Goal: Ask a question

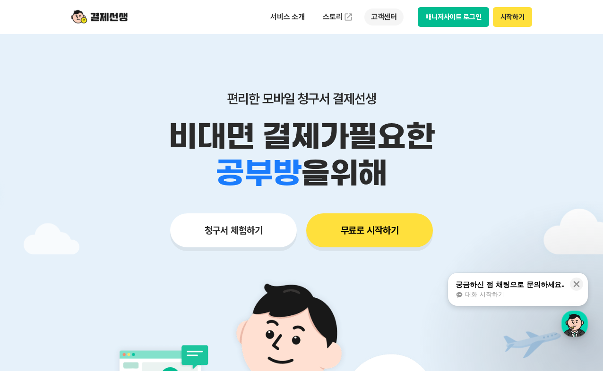
click at [391, 20] on p "고객센터" at bounding box center [383, 17] width 39 height 17
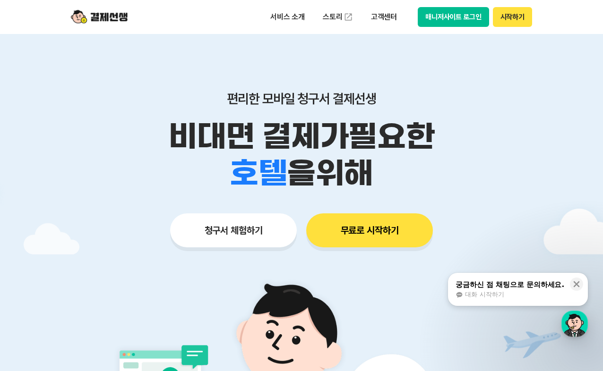
click at [502, 295] on span "대화 시작하기" at bounding box center [484, 294] width 39 height 9
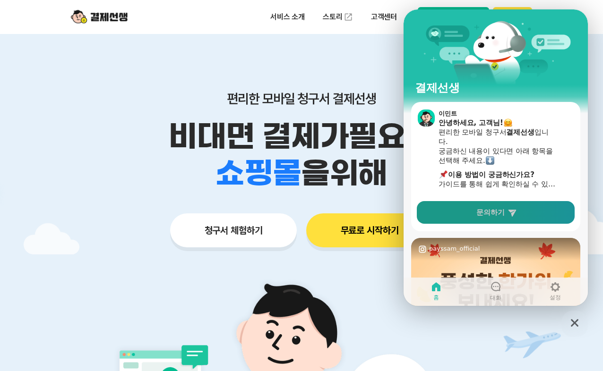
click at [494, 216] on span "문의하기" at bounding box center [490, 212] width 28 height 9
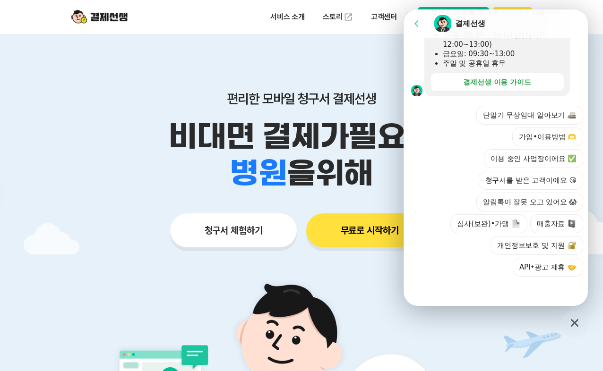
scroll to position [309, 0]
click at [542, 140] on button "가입•이용방법 🫶" at bounding box center [547, 137] width 71 height 19
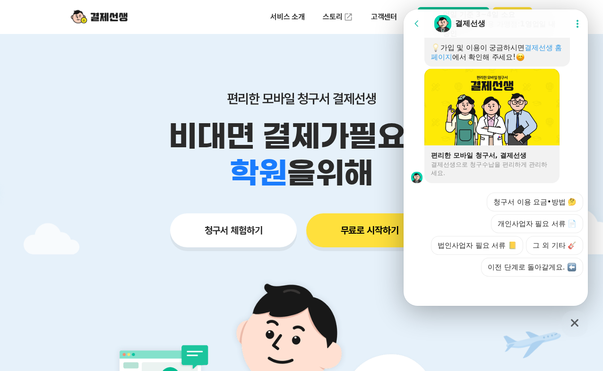
scroll to position [668, 0]
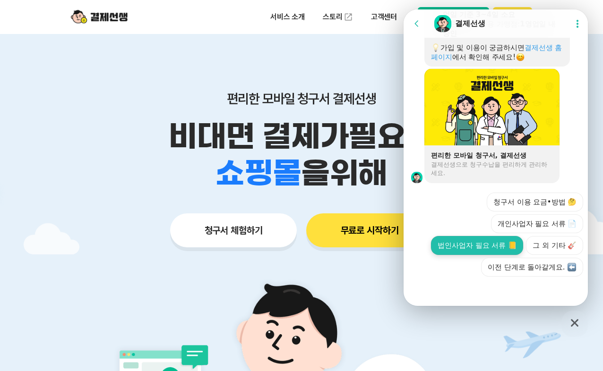
click at [475, 250] on button "법인사업자 필요 서류 📒" at bounding box center [477, 245] width 92 height 19
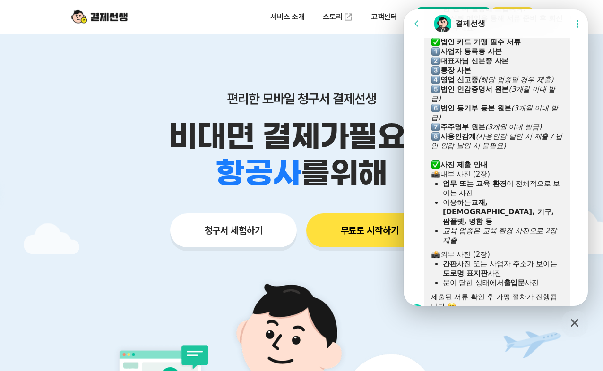
scroll to position [1028, 0]
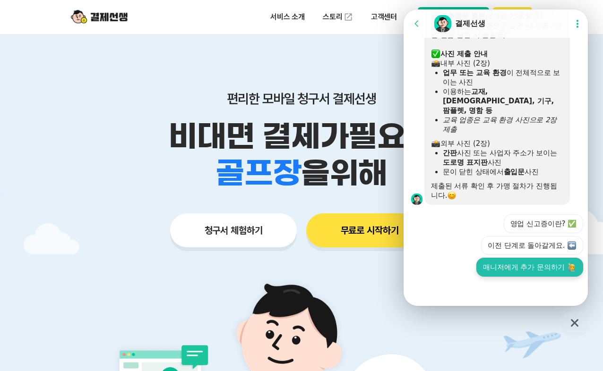
click at [494, 267] on button "매니저에게 추가 문의하기" at bounding box center [529, 267] width 107 height 19
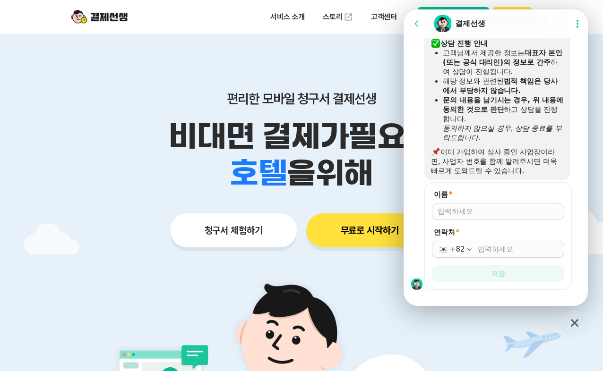
scroll to position [1273, 0]
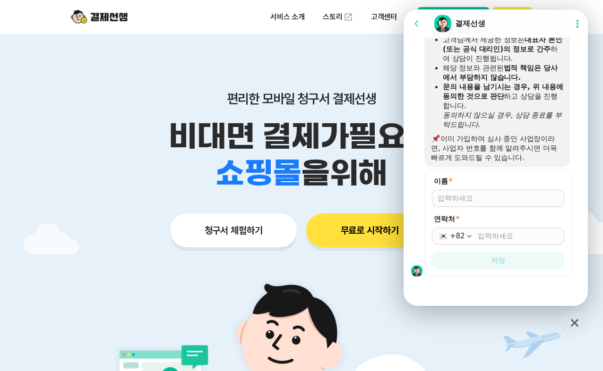
click at [520, 196] on input "이름 *" at bounding box center [497, 198] width 121 height 9
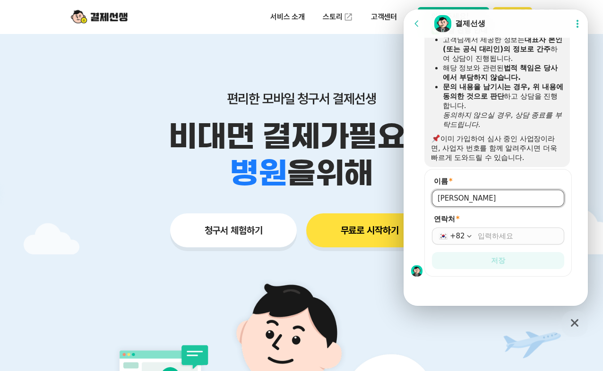
type input "[PERSON_NAME]"
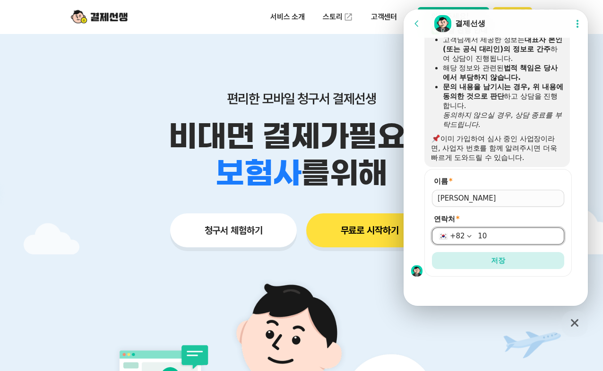
type input "1"
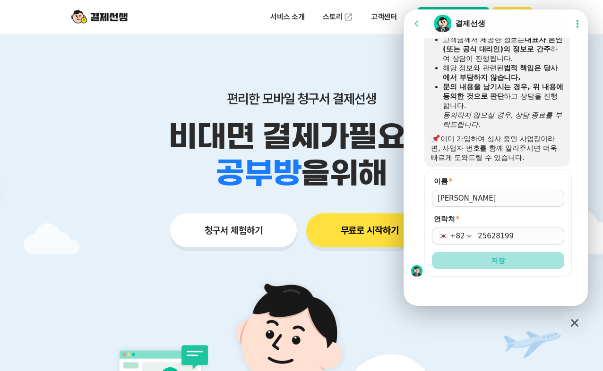
click at [497, 263] on span "저장" at bounding box center [498, 260] width 14 height 9
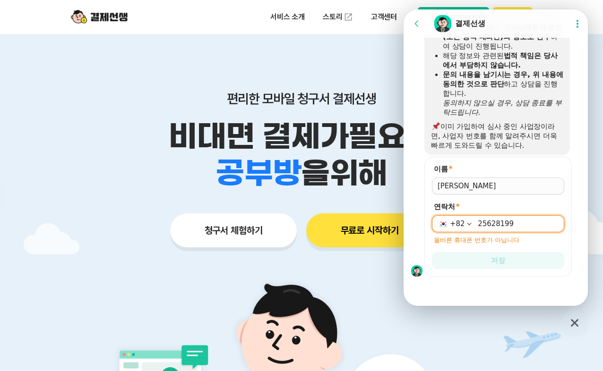
scroll to position [1286, 0]
click at [521, 225] on input "25628199" at bounding box center [517, 223] width 81 height 9
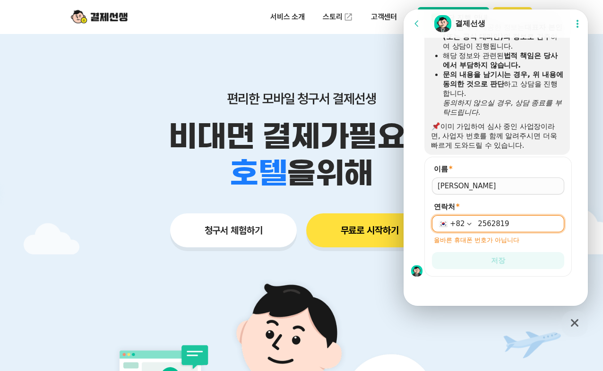
scroll to position [1273, 0]
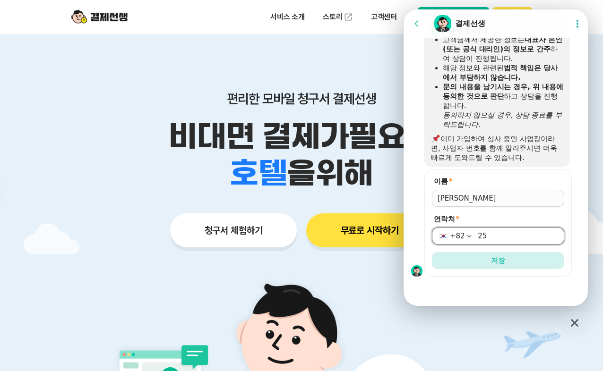
type input "2"
type input "1092702795"
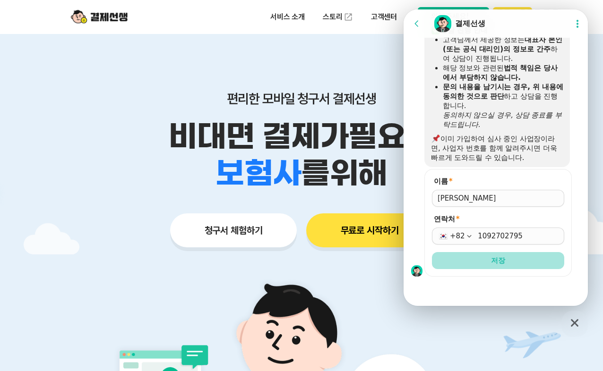
click at [513, 261] on button "저장" at bounding box center [498, 260] width 132 height 17
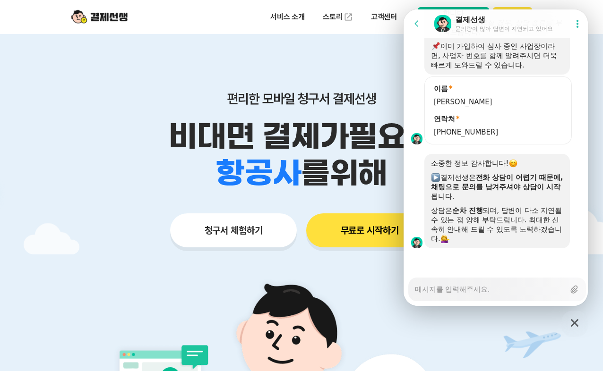
scroll to position [1367, 0]
click at [499, 289] on textarea "Messenger Input Textarea" at bounding box center [490, 286] width 150 height 16
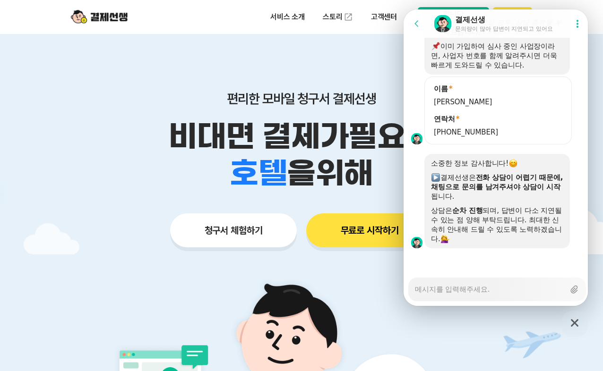
type textarea "x"
type textarea "q"
type textarea "x"
type textarea "qj"
type textarea "x"
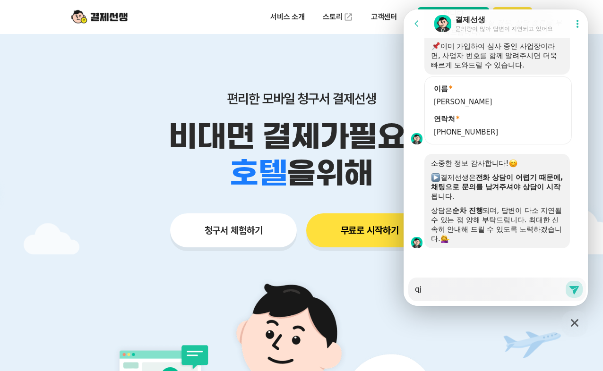
type textarea "q"
type textarea "x"
type textarea "d"
type textarea "x"
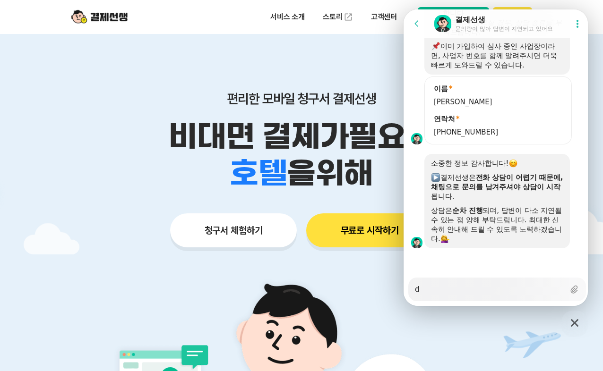
type textarea "du"
type textarea "x"
type textarea "dur"
type textarea "x"
type textarea "durl"
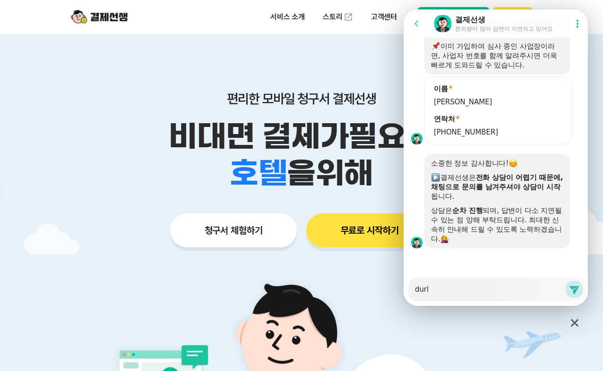
type textarea "x"
type textarea "dur"
type textarea "x"
type textarea "du"
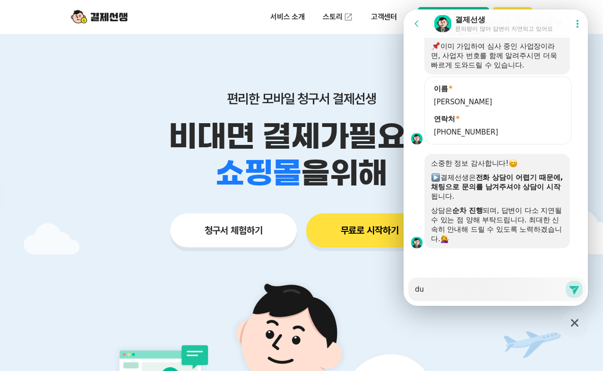
type textarea "x"
type textarea "d"
type textarea "x"
type textarea "ㅇ"
type textarea "x"
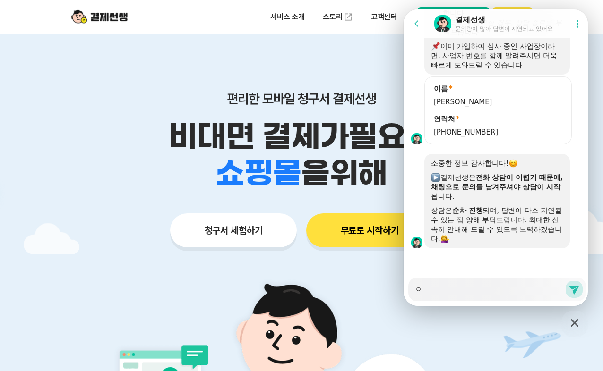
type textarea "여"
type textarea "x"
type textarea "역"
type textarea "x"
type textarea "여기"
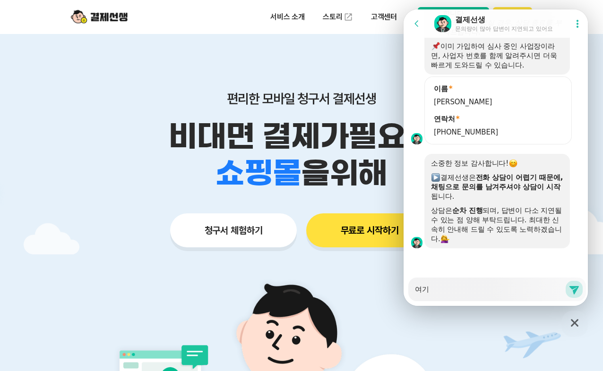
type textarea "x"
type textarea "여긴"
type textarea "x"
type textarea "여기느"
type textarea "x"
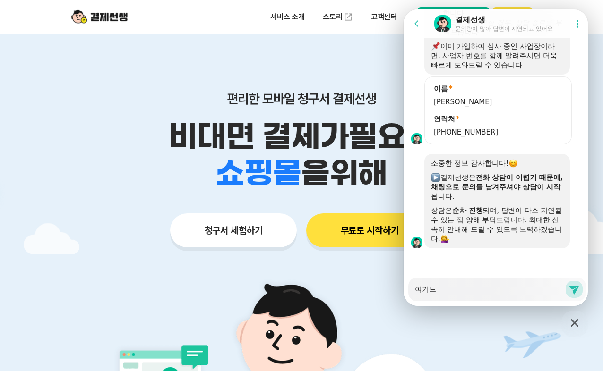
type textarea "여기는"
type textarea "x"
type textarea "여기는"
type textarea "x"
type textarea "여기는 ㄲ"
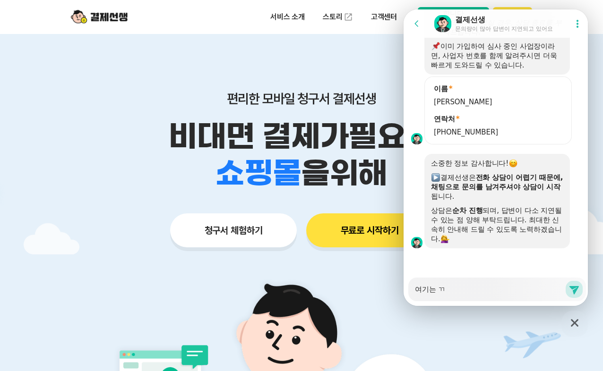
type textarea "x"
type textarea "여기는 꼬"
type textarea "x"
type textarea "여기는 꼭"
type textarea "x"
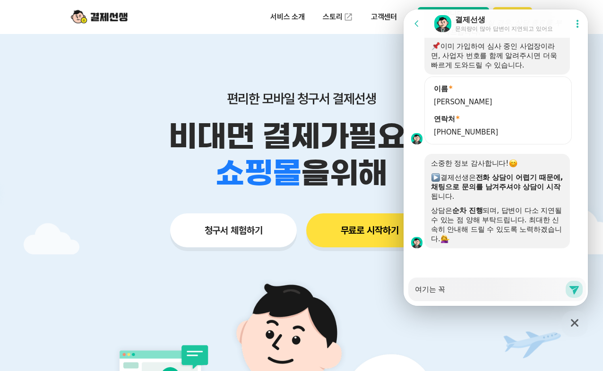
type textarea "여기는 꼭 ㅎ"
type textarea "x"
type textarea "여기는 꼭 하"
type textarea "x"
type textarea "여기는 꼭 학"
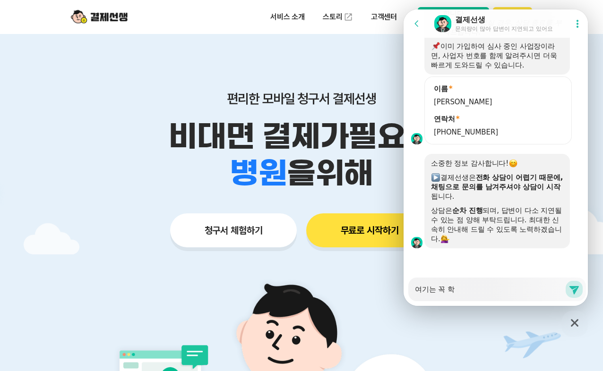
type textarea "x"
type textarea "여기는 꼭 학ㅇ"
type textarea "x"
type textarea "여기는 꼭 학우"
type textarea "x"
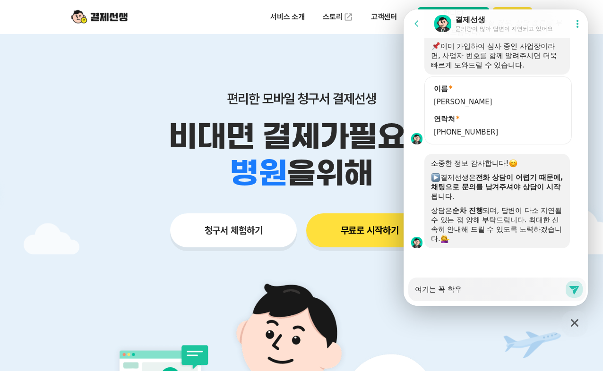
type textarea "여기는 꼭 학워"
type textarea "x"
type textarea "여기는 꼭 학원"
type textarea "x"
type textarea "여기는 꼭 학원ㅇ"
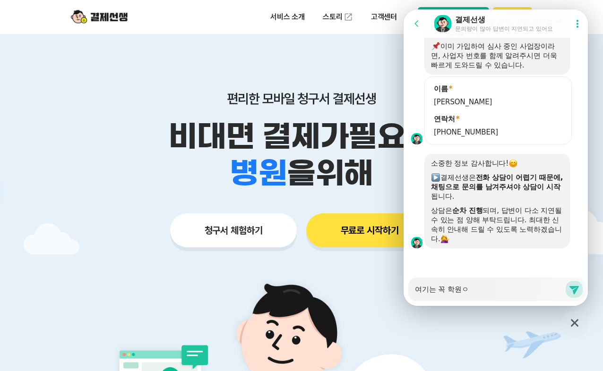
type textarea "x"
type textarea "여기는 꼭 학원을"
type textarea "x"
type textarea "여기는 꼭 학원으로"
type textarea "x"
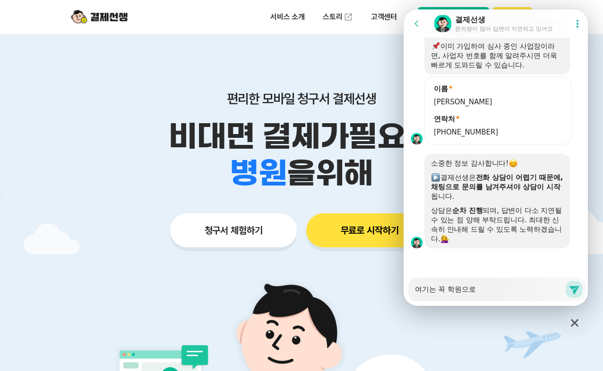
type textarea "여기는 꼭 학원으로"
type textarea "x"
type textarea "여기는 꼭 학원으로 ㄷ"
type textarea "x"
type textarea "여기는 꼭 학원으로 드"
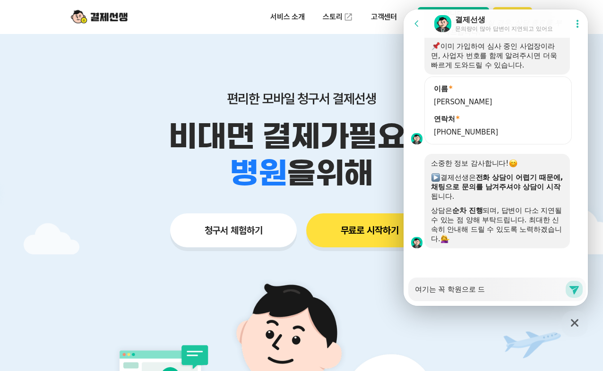
type textarea "x"
type textarea "여기는 꼭 학원으로 등"
type textarea "x"
type textarea "여기는 꼭 학원으로 등ㄹ"
type textarea "x"
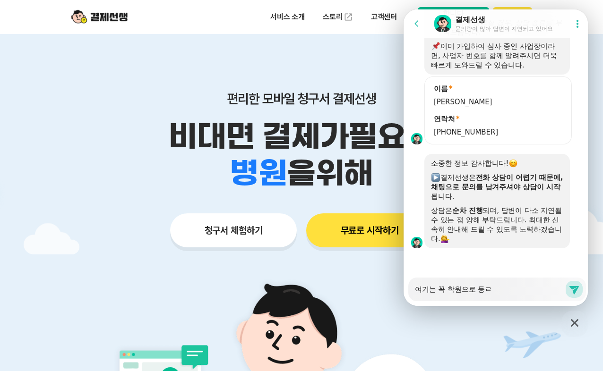
type textarea "여기는 꼭 학원으로 등ㄺ"
type textarea "x"
type textarea "여기는 꼭 학원으로 등ㄹ고"
type textarea "x"
type textarea "여기는 꼭 학원으로 등ㄹㄱ"
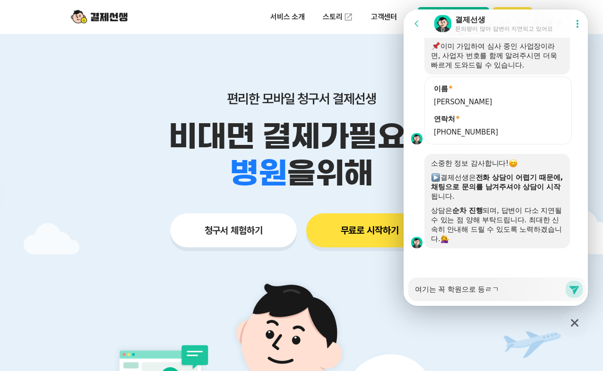
type textarea "x"
type textarea "여기는 꼭 학원으로 등ㄹ"
type textarea "x"
type textarea "여기는 꼭 학원으로 등"
type textarea "x"
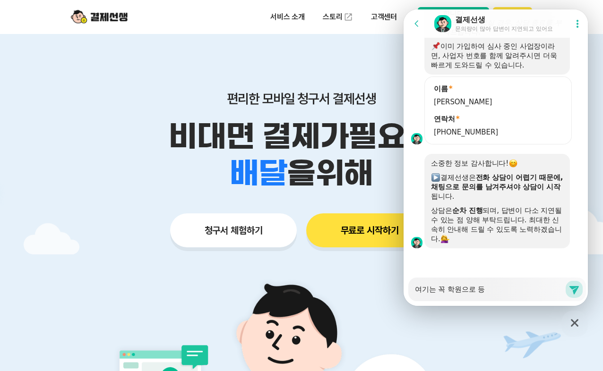
type textarea "여기는 꼭 학원으로 등ㄹ"
type textarea "x"
type textarea "여기는 꼭 학원으로 등로"
type textarea "x"
type textarea "여기는 꼭 학원으로 등록"
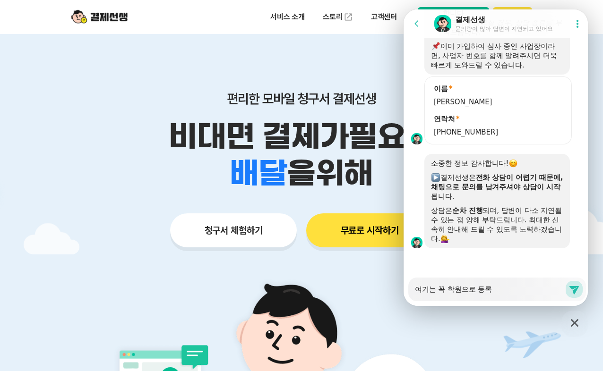
type textarea "x"
type textarea "여기는 꼭 학원으로 등록ㄷ"
type textarea "x"
type textarea "여기는 꼭 학원으로 등록도"
type textarea "x"
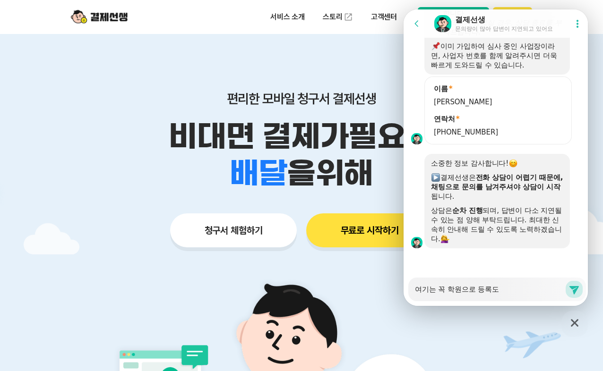
type textarea "여기는 꼭 학원으로 등록되"
type textarea "x"
type textarea "여기는 꼭 학원으로 등록된"
type textarea "x"
type textarea "여기는 꼭 학원으로 등록된 ㅅ"
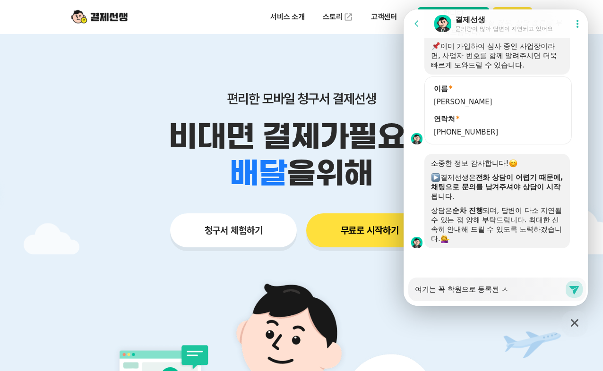
type textarea "x"
type textarea "여기는 꼭 학원으로 등록된 [DEMOGRAPHIC_DATA]"
type textarea "x"
type textarea "여기는 꼭 학원으로 등록된 상"
type textarea "x"
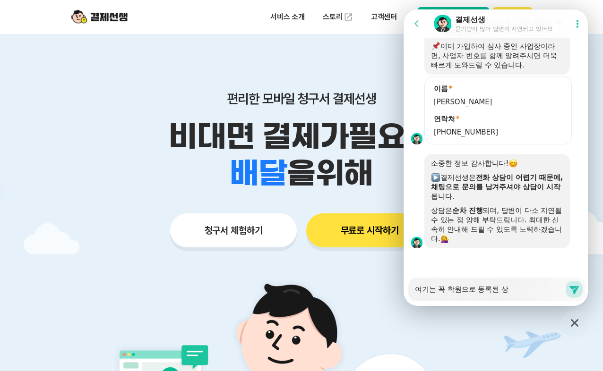
type textarea "여기는 꼭 학원으로 등록된 [DEMOGRAPHIC_DATA]"
type textarea "x"
type textarea "여기는 꼭 학원으로 등록된 사업"
type textarea "x"
type textarea "여기는 꼭 학원으로 등록된 사업ㅈ"
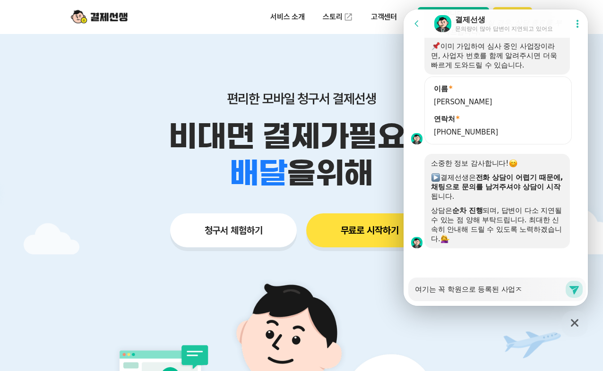
type textarea "x"
type textarea "여기는 꼭 학원으로 등록된 사업자"
type textarea "x"
type textarea "여기는 꼭 학원으로 등록된 사업잠"
type textarea "x"
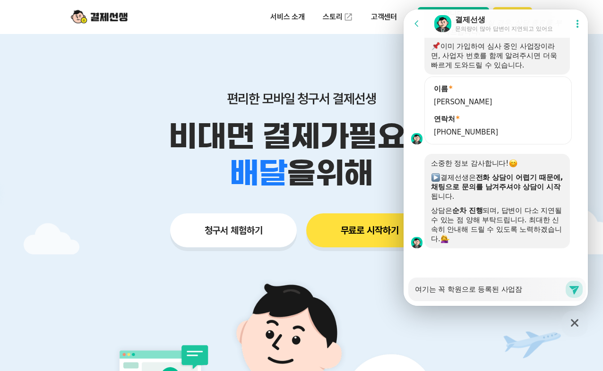
type textarea "여기는 꼭 학원으로 등록된 사업자마"
type textarea "x"
type textarea "여기는 꼭 학원으로 등록된 사업자만"
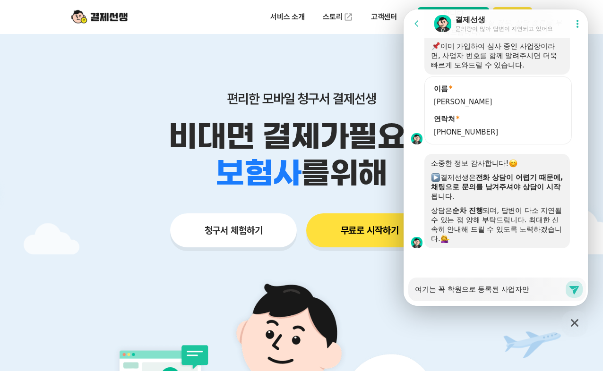
type textarea "x"
type textarea "여기는 꼭 학원으로 등록된 사업자만 ㄱ"
type textarea "x"
type textarea "여기는 꼭 학원으로 등록된 사업자만 가"
type textarea "x"
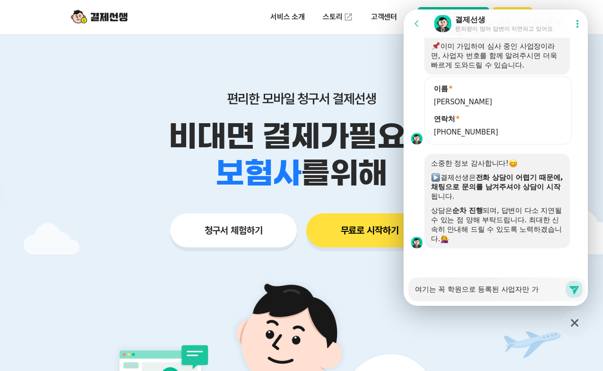
type textarea "여기는 꼭 학원으로 등록된 사업자만 간"
type textarea "x"
type textarea "여기는 꼭 학원으로 등록된 사업자만 가는"
type textarea "x"
type textarea "여기는 꼭 학원으로 등록된 사업자만 가는ㅇ"
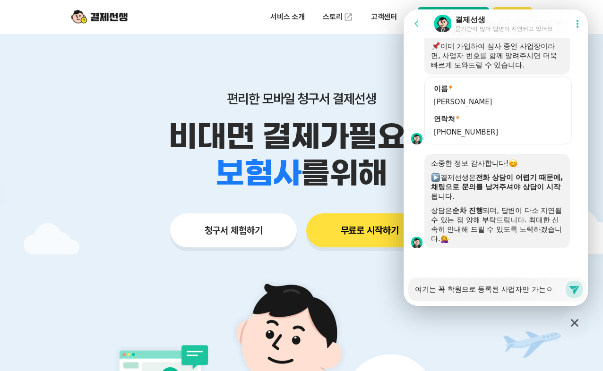
type textarea "x"
type textarea "여기는 꼭 학원으로 등록된 사업자만 가는ㅇ하"
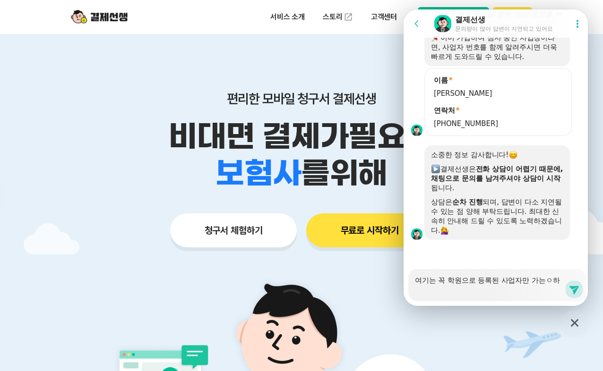
type textarea "x"
type textarea "여기는 꼭 학원으로 등록된 사업자만 가는ㅇ한"
type textarea "x"
type textarea "여기는 꼭 학원으로 등록된 사업자만 가는ㅇ하"
type textarea "x"
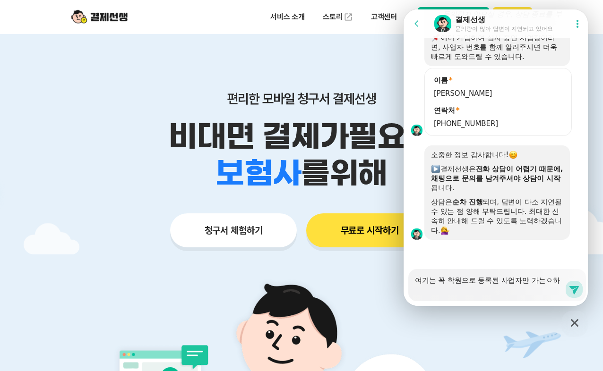
type textarea "여기는 꼭 학원으로 등록된 사업자만 가는ㅇㅎ"
type textarea "x"
type textarea "여기는 꼭 학원으로 등록된 사업자만 가는ㅇ"
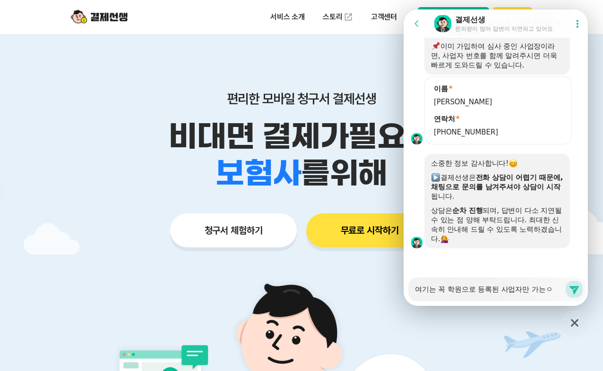
type textarea "x"
type textarea "여기는 꼭 학원으로 등록된 사업자만 가는"
type textarea "x"
type textarea "여기는 꼭 학원으로 등록된 사업자만 가"
type textarea "x"
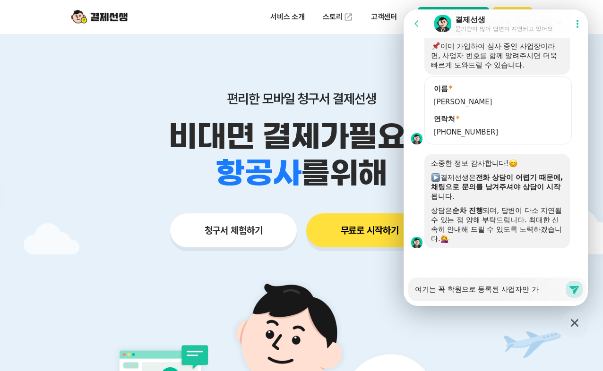
type textarea "여기는 꼭 학원으로 등록된 사업자만 가ㄴ"
type textarea "x"
type textarea "여기는 꼭 학원으로 등록된 사업자만 가느"
type textarea "x"
type textarea "여기는 꼭 학원으로 등록된 사업자만 가능"
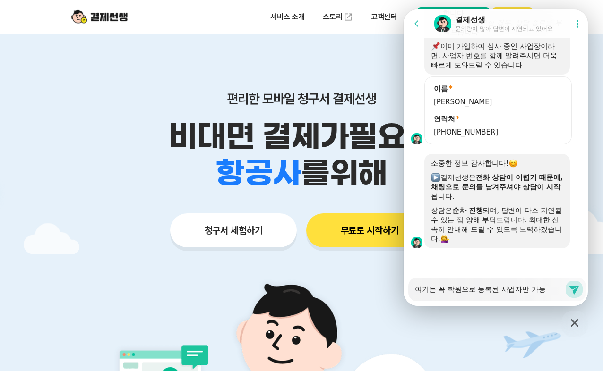
type textarea "x"
type textarea "여기는 꼭 학원으로 등록된 사업자만 가능ㅎ"
type textarea "x"
type textarea "여기는 꼭 학원으로 등록된 사업자만 가능하"
type textarea "x"
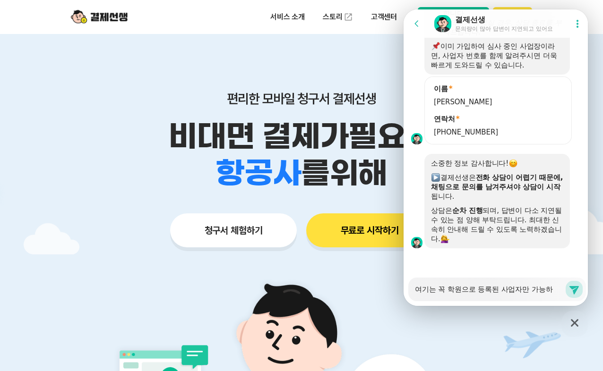
type textarea "여기는 꼭 학원으로 등록된 사업자만 가능한"
type textarea "x"
type textarea "여기는 꼭 학원으로 등록된 사업자만 가능한ㄱ"
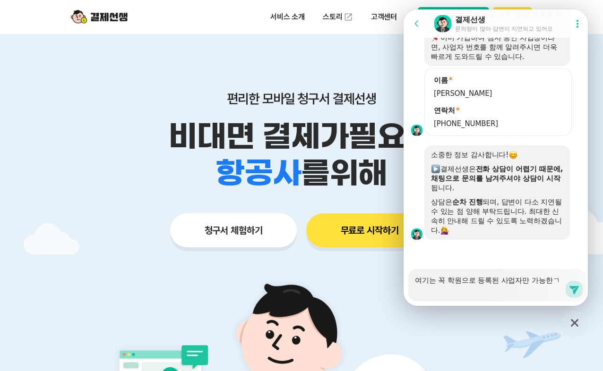
type textarea "x"
type textarea "여기는 꼭 학원으로 등록된 사업자만 가능한가"
type textarea "x"
type textarea "여기는 꼭 학원으로 등록된 사업자만 가능한강"
type textarea "x"
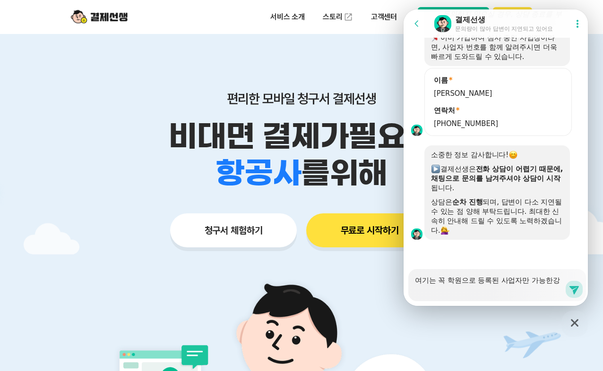
type textarea "여기는 꼭 학원으로 등록된 사업자만 가능한가요"
type textarea "x"
type textarea "여기는 꼭 학원으로 등록된 사업자만 가능한가요?"
type textarea "x"
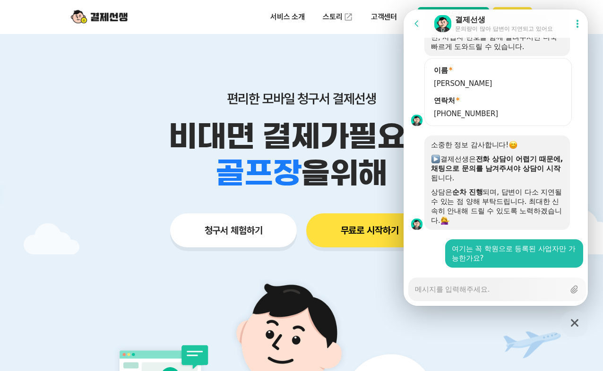
scroll to position [1405, 0]
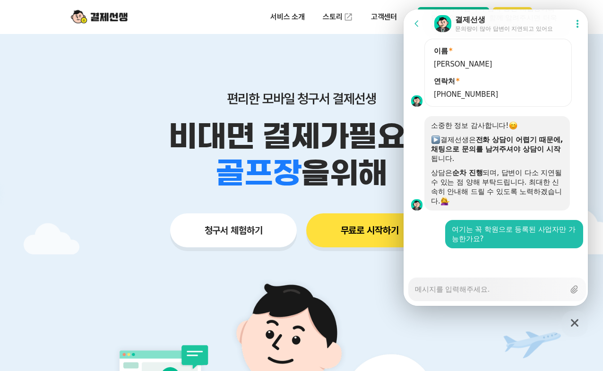
type textarea "x"
type textarea "ㅂ"
type textarea "x"
type textarea "버"
type textarea "x"
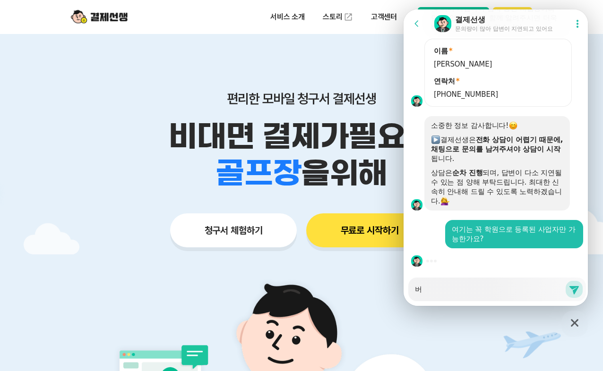
type textarea "법"
type textarea "x"
type textarea "법이"
type textarea "x"
type textarea "법인"
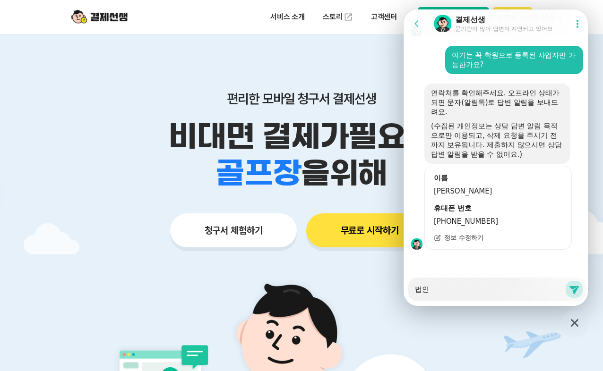
type textarea "x"
type textarea "법인ㅇ"
type textarea "x"
type textarea "법인이"
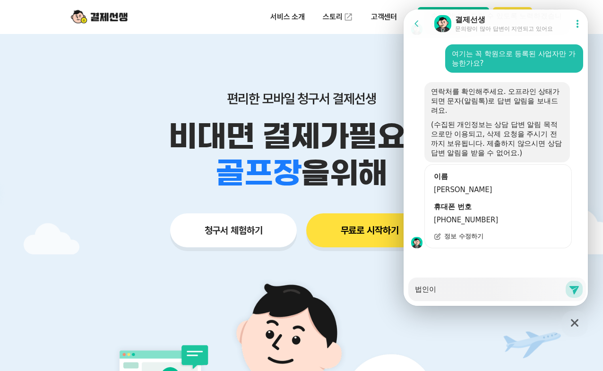
scroll to position [1580, 0]
type textarea "x"
type textarea "법인이고"
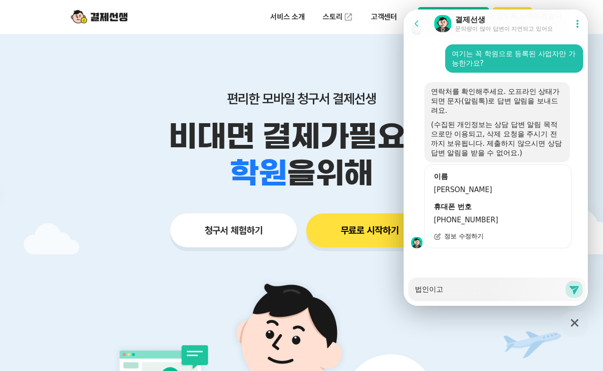
type textarea "x"
type textarea "법인이고"
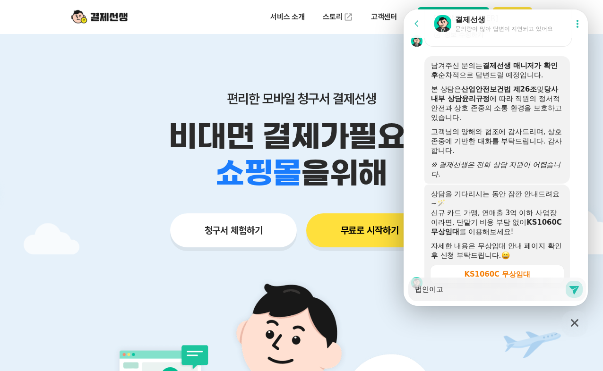
scroll to position [1822, 0]
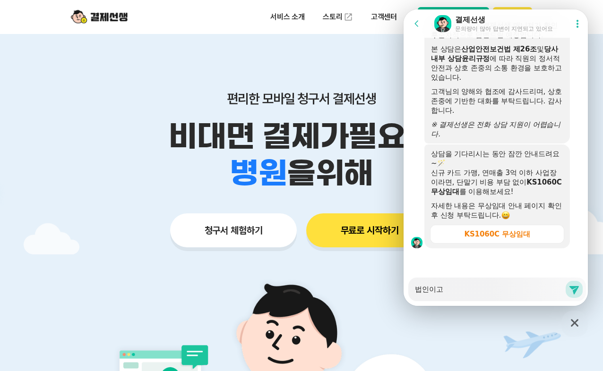
click at [486, 290] on textarea "법인이고" at bounding box center [490, 286] width 150 height 16
type textarea "x"
type textarea "법인이고 ㅇ"
type textarea "x"
type textarea "법인이고 윻"
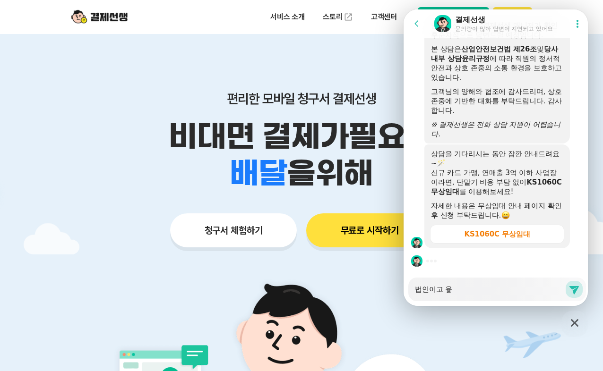
type textarea "x"
type textarea "법인이고 [DEMOGRAPHIC_DATA]"
type textarea "x"
type textarea "법인이고 [DEMOGRAPHIC_DATA]"
type textarea "x"
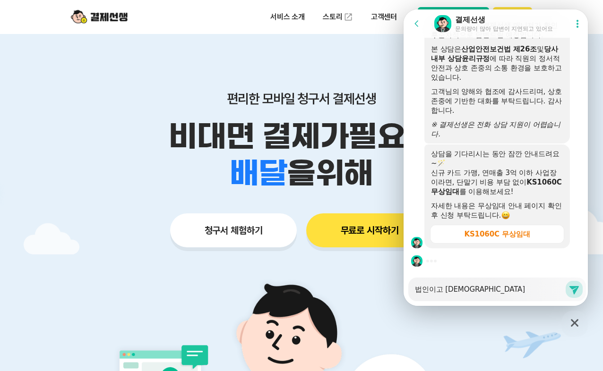
type textarea "법인이고 유학ㅋ"
type textarea "x"
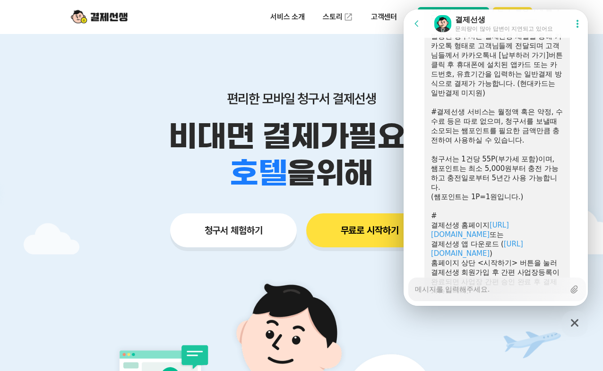
scroll to position [2261, 0]
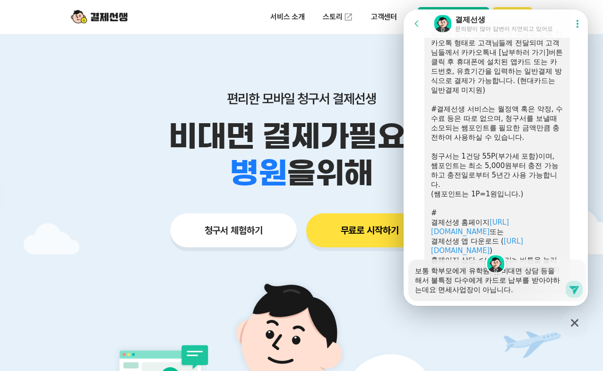
click at [480, 270] on textarea "보통 학부모에게 유학원서, 비대면 상담 등을 해서 불특정 다수에게 카드로 납부를 받아야하는데요 면세사업장이 아닙니다." at bounding box center [490, 277] width 150 height 35
click at [525, 275] on textarea "보통 학부모에게 유학원서, 비대면 상담 등을 해서 불특정 다수에게 카드로 납부를 받아야하는데요 면세사업장이 아닙니다." at bounding box center [490, 277] width 150 height 35
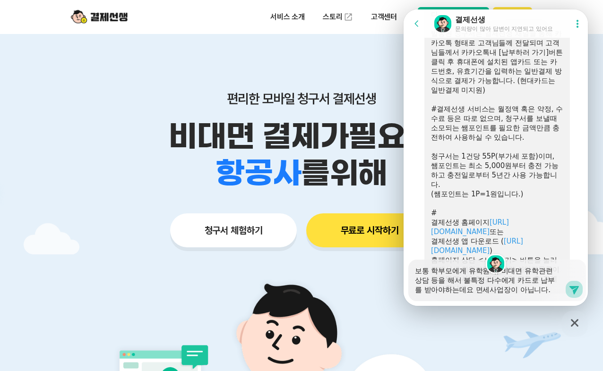
click at [573, 292] on icon at bounding box center [573, 289] width 11 height 11
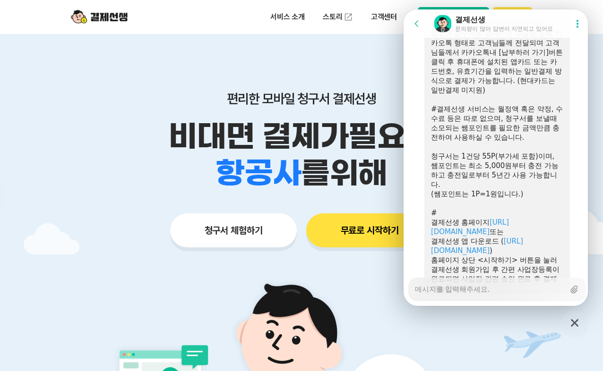
scroll to position [2579, 0]
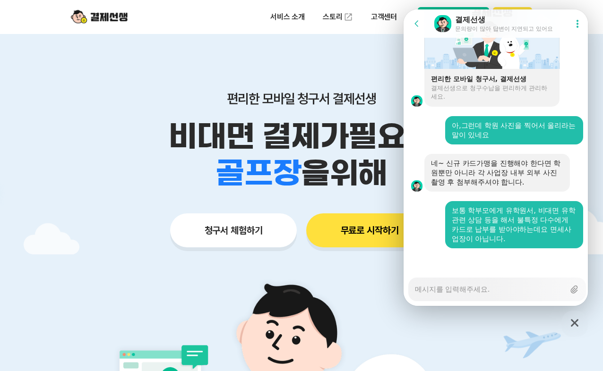
click at [517, 292] on textarea "Messenger Input Textarea" at bounding box center [490, 286] width 150 height 16
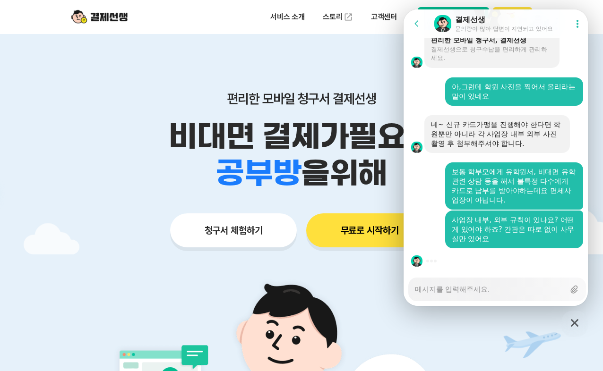
scroll to position [2618, 0]
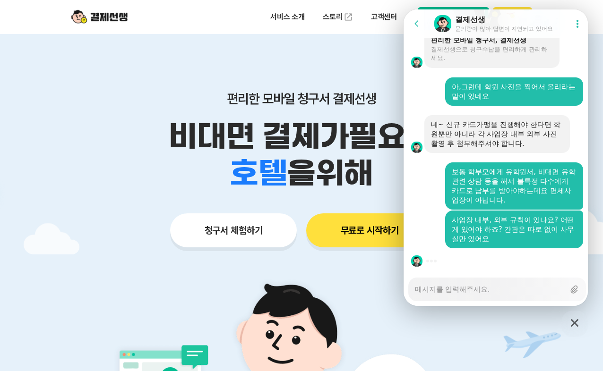
click at [518, 290] on textarea "Messenger Input Textarea" at bounding box center [490, 286] width 150 height 16
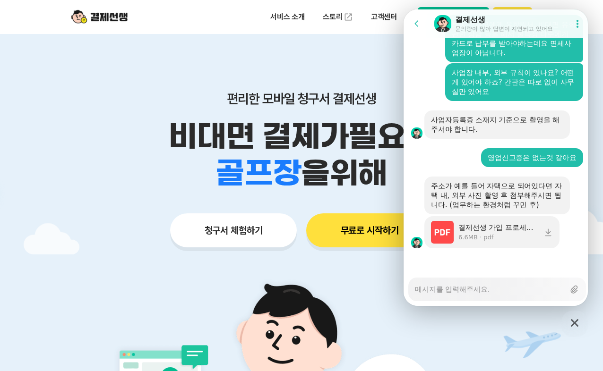
scroll to position [2765, 0]
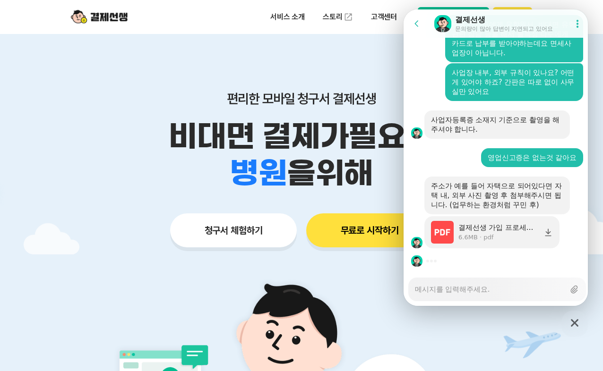
click at [547, 235] on icon at bounding box center [547, 232] width 9 height 9
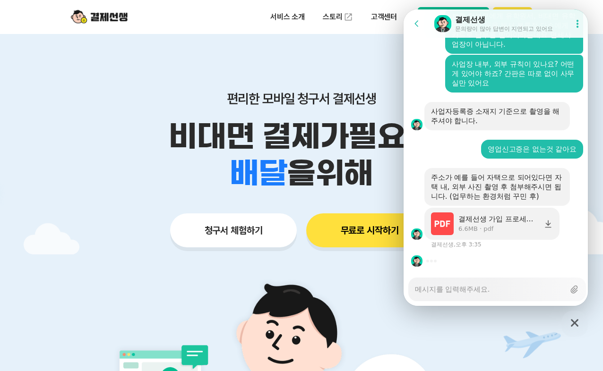
scroll to position [2774, 0]
click at [514, 220] on div "결제선생 가입 프로세스v2.pdf" at bounding box center [498, 218] width 80 height 9
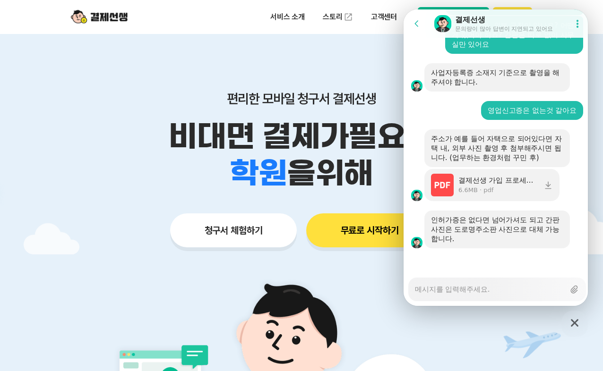
scroll to position [2813, 0]
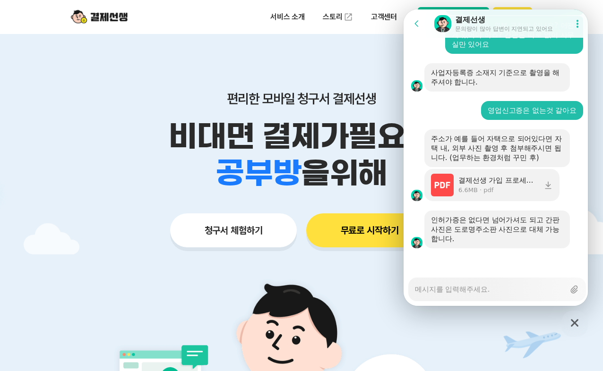
click at [524, 289] on textarea "Messenger Input Textarea" at bounding box center [490, 286] width 150 height 16
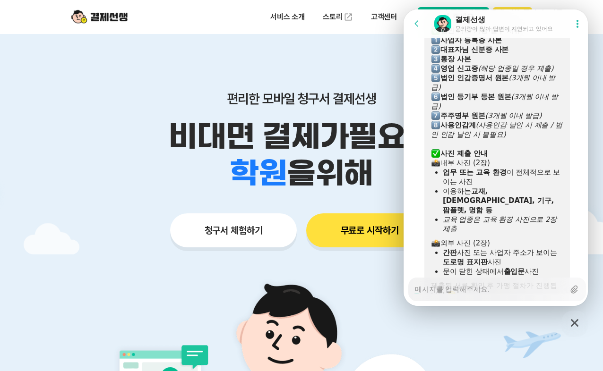
scroll to position [920, 0]
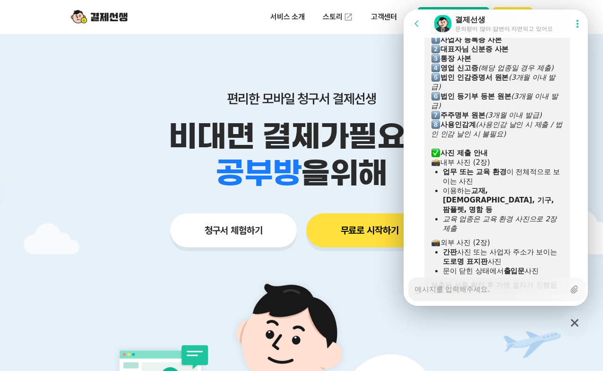
click at [541, 247] on div "외부 사진 (2장)" at bounding box center [497, 242] width 132 height 9
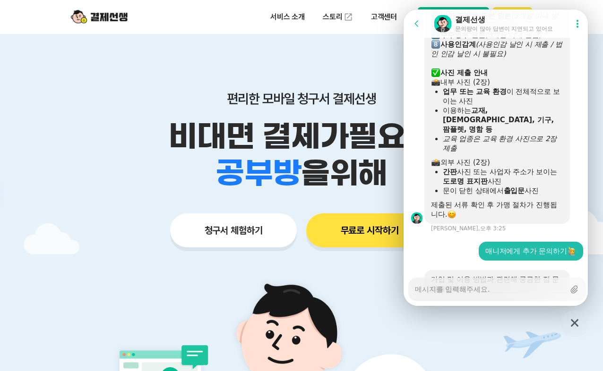
scroll to position [1000, 0]
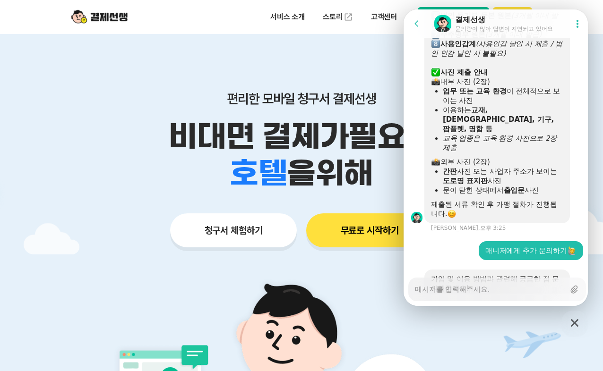
click at [492, 296] on div "Messenger Input Textarea" at bounding box center [490, 289] width 150 height 23
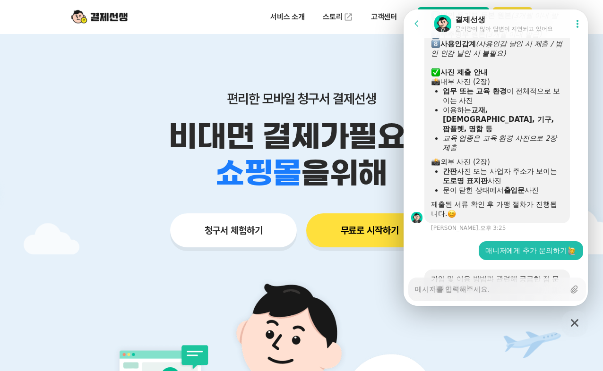
click at [494, 290] on textarea "Messenger Input Textarea" at bounding box center [490, 286] width 150 height 16
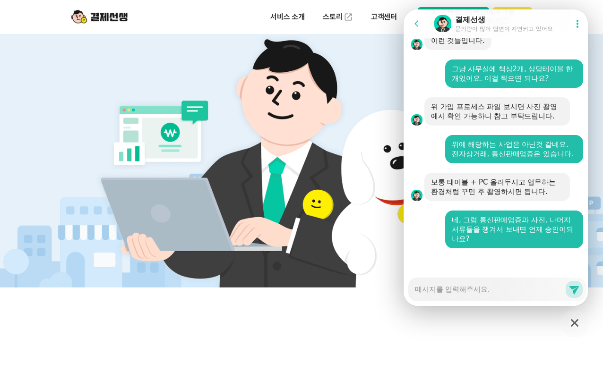
scroll to position [3367, 0]
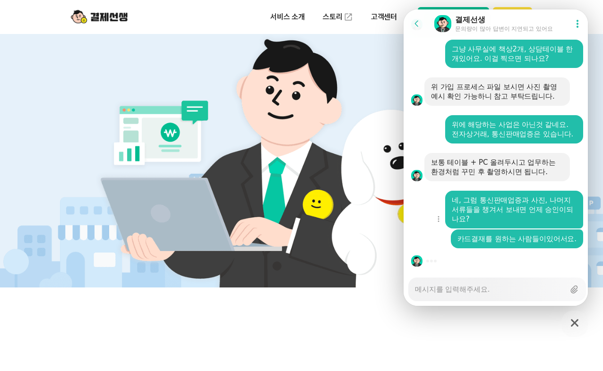
click at [418, 223] on div "Show context menu 네, 그럼 통신판매업증과 사진, 나머지 서류들을 챙겨서 보내면 언제 승인이되나요?" at bounding box center [496, 210] width 187 height 38
click at [480, 295] on div "Messenger Input Textarea" at bounding box center [490, 289] width 150 height 23
click at [485, 290] on textarea "Messenger Input Textarea" at bounding box center [490, 286] width 150 height 16
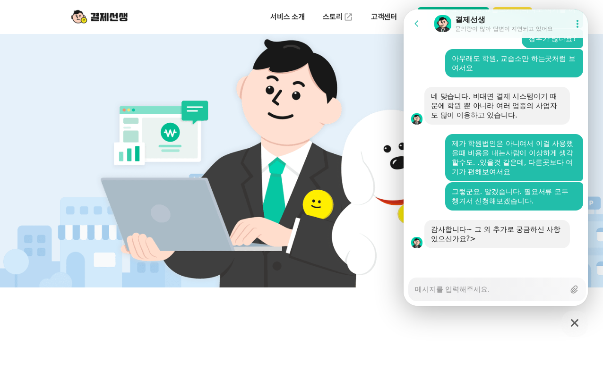
scroll to position [3881, 0]
click at [469, 292] on textarea "Messenger Input Textarea" at bounding box center [490, 286] width 150 height 16
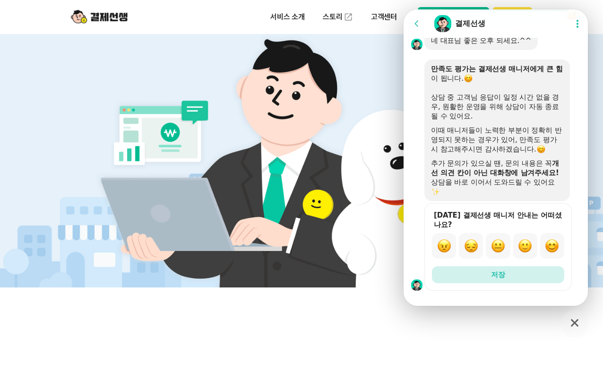
scroll to position [4171, 0]
